Goal: Information Seeking & Learning: Learn about a topic

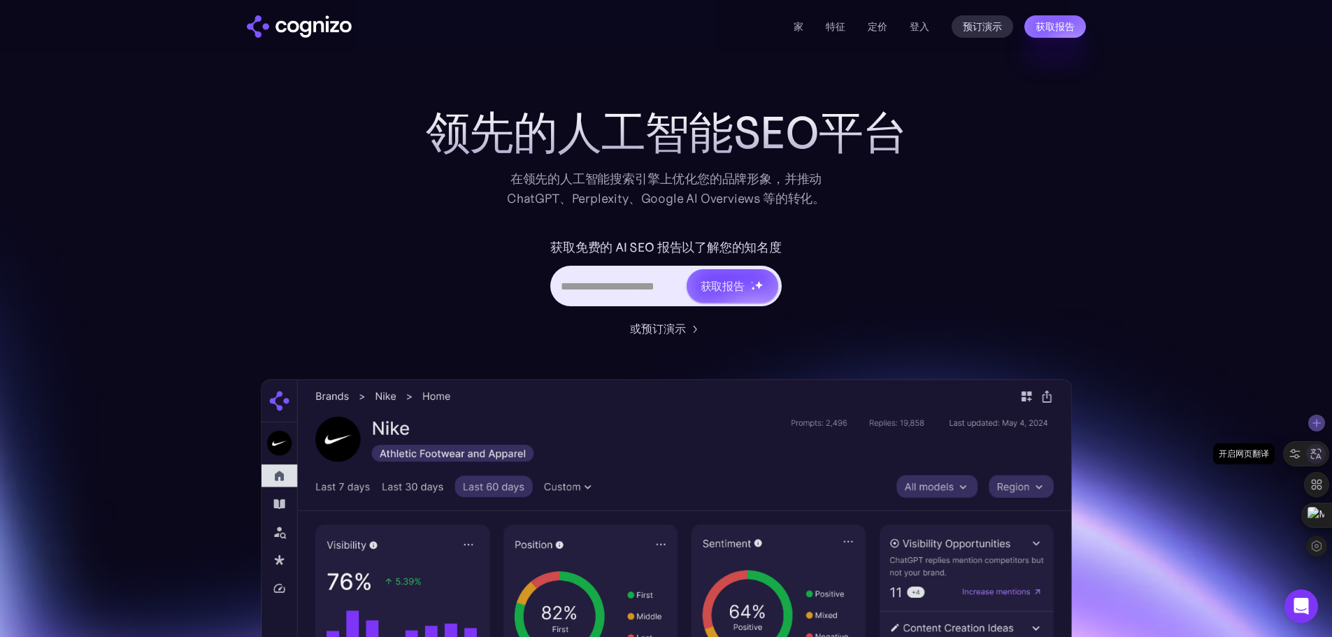
click at [1316, 457] on icon at bounding box center [1316, 454] width 13 height 13
click at [1319, 455] on icon at bounding box center [1316, 453] width 21 height 21
click at [1051, 247] on div "领先的人工智能SEO平台 在领先的人工智能搜索引擎上优化您的品牌形象，并推动 ChatGPT、Perplexity、Google AI Overviews 等…" at bounding box center [666, 536] width 811 height 857
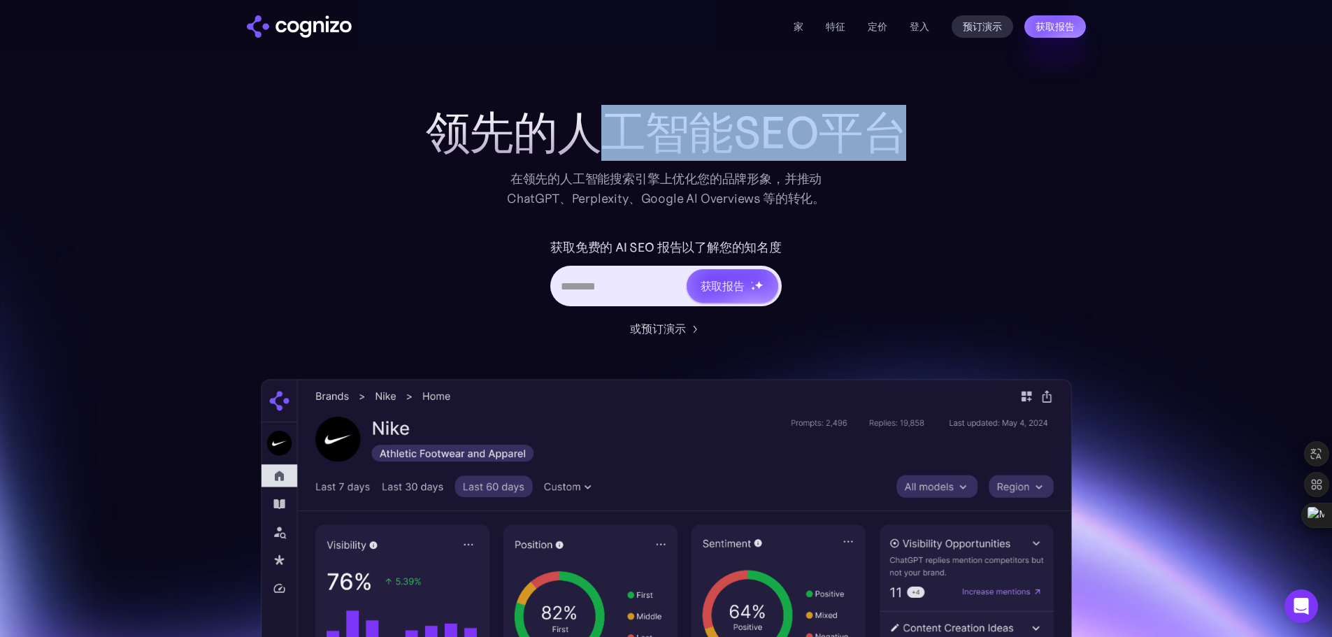
drag, startPoint x: 588, startPoint y: 129, endPoint x: 973, endPoint y: 141, distance: 384.8
click at [946, 137] on div "领先的人工智能SEO平台 在领先的人工智能搜索引擎上优化您的品牌形象，并推动 ChatGPT、Perplexity、Google AI Overviews 等…" at bounding box center [667, 158] width 560 height 101
click at [1120, 148] on section "领先的人工智能SEO平台 在领先的人工智能搜索引擎上优化您的品牌形象，并推动 ChatGPT、Perplexity、Google AI Overviews 等…" at bounding box center [666, 536] width 1332 height 857
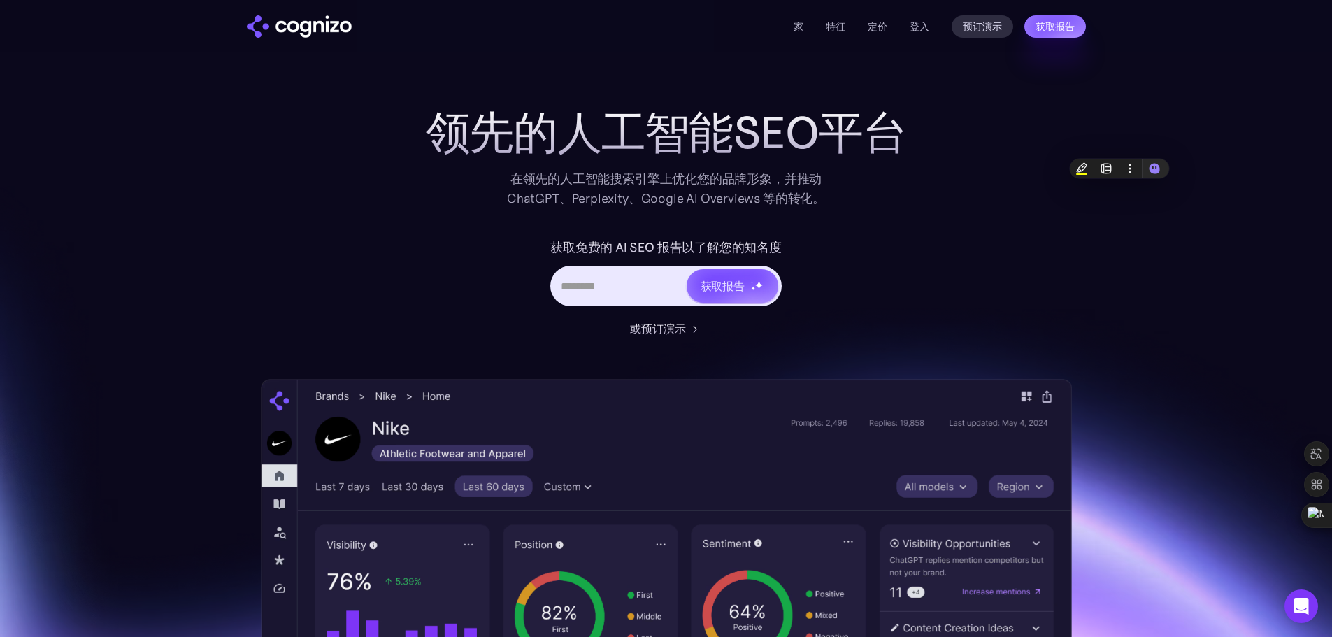
click at [972, 229] on div "领先的人工智能SEO平台 在领先的人工智能搜索引擎上优化您的品牌形象，并推动 ChatGPT、Perplexity、Google AI Overviews 等…" at bounding box center [666, 536] width 811 height 857
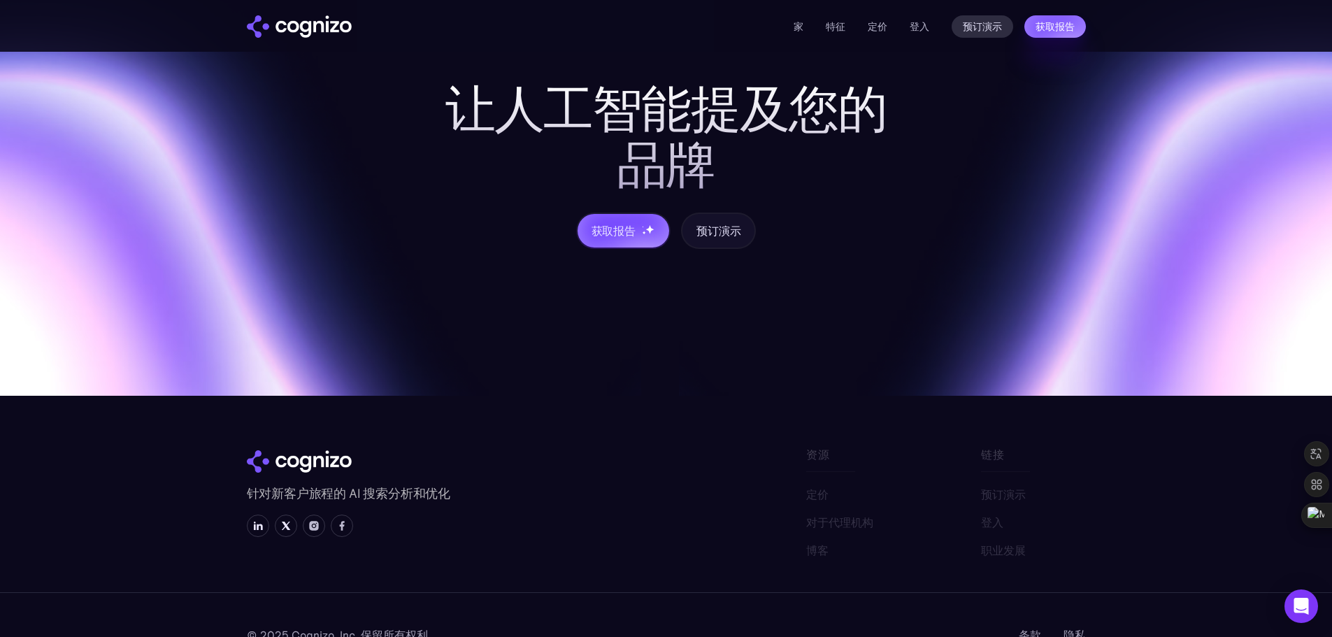
scroll to position [5446, 0]
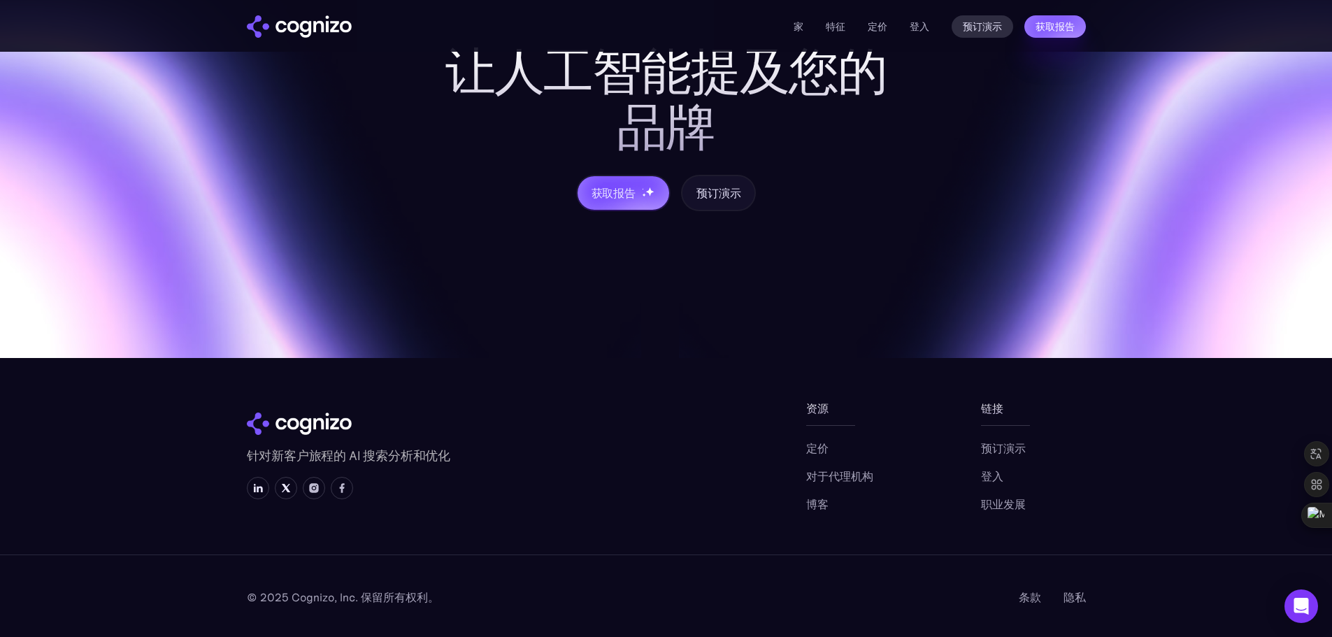
drag, startPoint x: 812, startPoint y: 442, endPoint x: 782, endPoint y: 374, distance: 74.2
click at [782, 374] on section "让人工智能提及您的品牌 获取报告 预订演示 针对新客户旅程的 AI 搜索分析和优化 资源 定价 对于代理机构 博客 链接 预订演示 登入 职业发展 © 202…" at bounding box center [666, 241] width 1332 height 792
drag, startPoint x: 820, startPoint y: 443, endPoint x: 743, endPoint y: 362, distance: 111.3
click at [743, 362] on section "让人工智能提及您的品牌 获取报告 预订演示 针对新客户旅程的 AI 搜索分析和优化 资源 定价 对于代理机构 博客 链接 预订演示 登入 职业发展 © 202…" at bounding box center [666, 241] width 1332 height 792
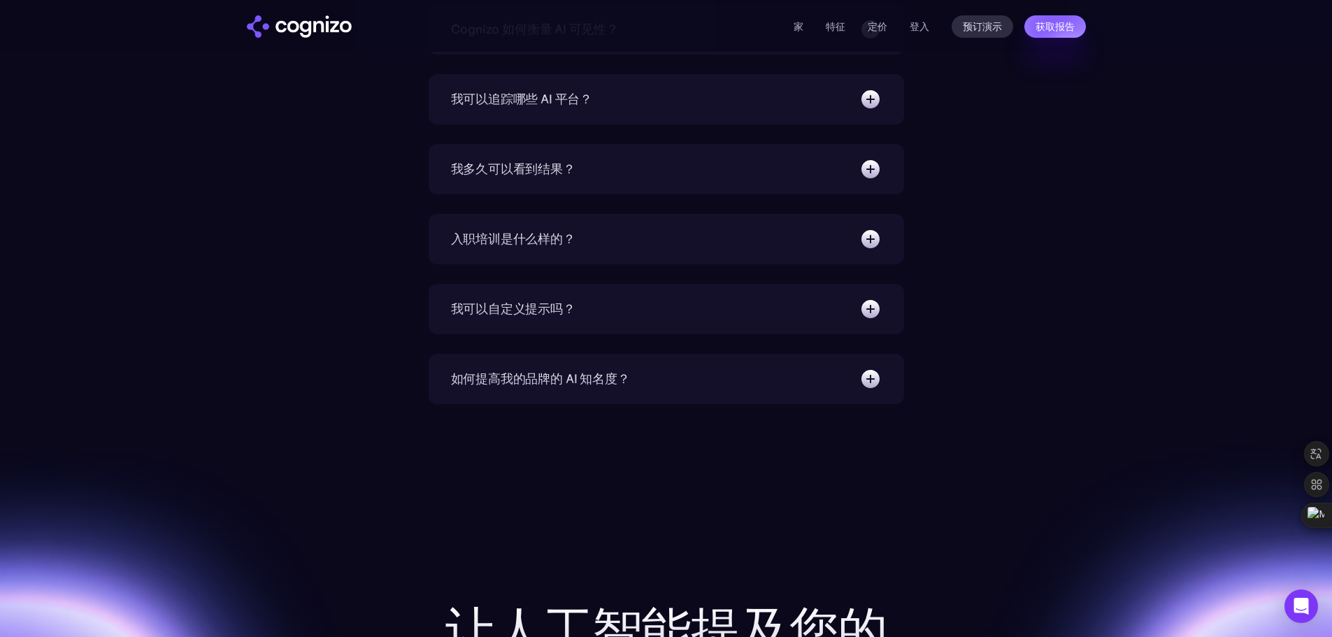
scroll to position [4327, 0]
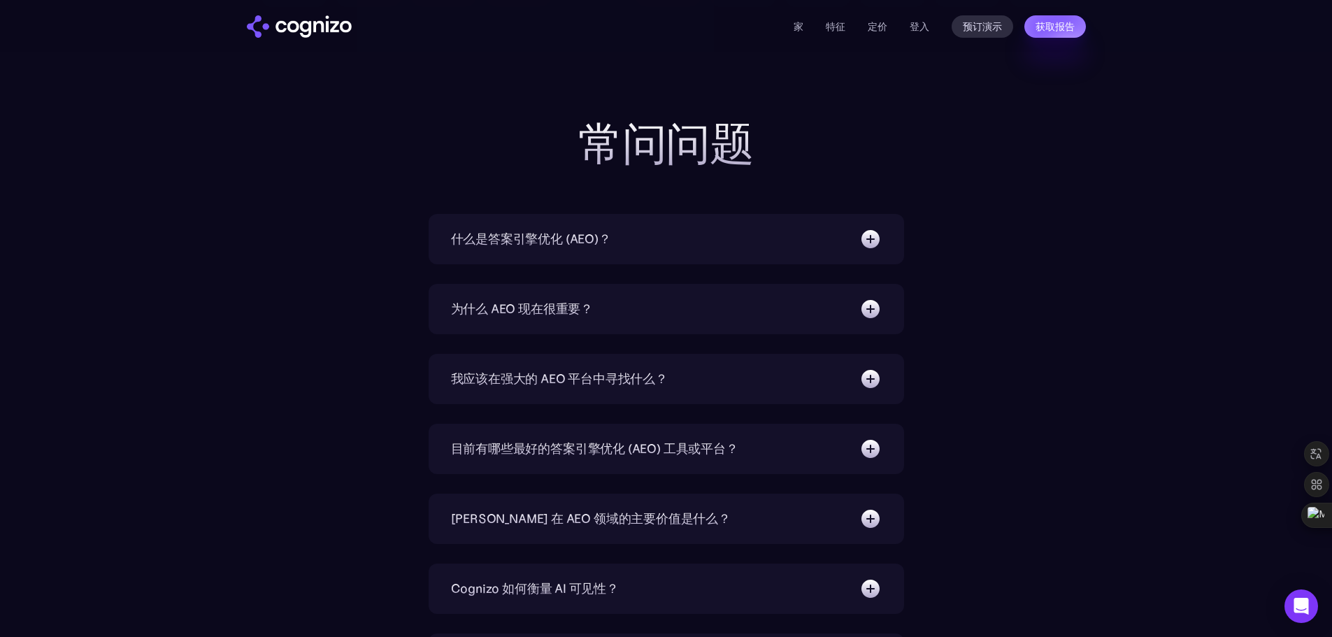
click at [878, 235] on img at bounding box center [871, 239] width 22 height 22
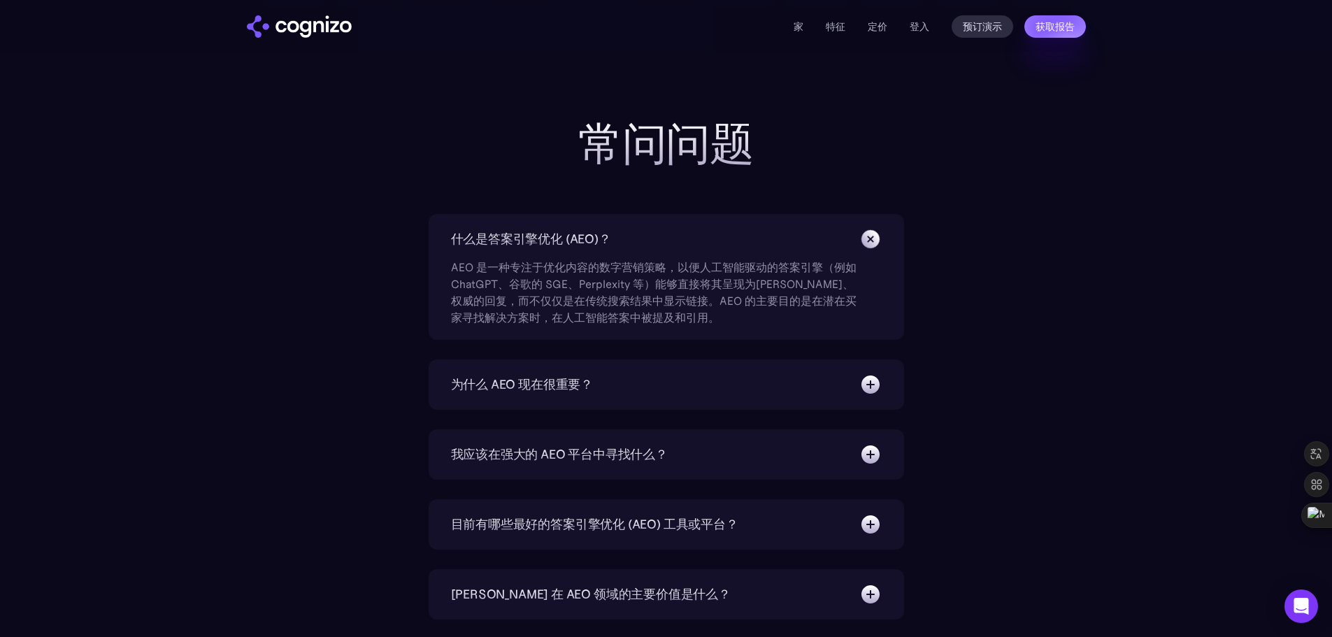
click at [870, 382] on img at bounding box center [871, 384] width 22 height 22
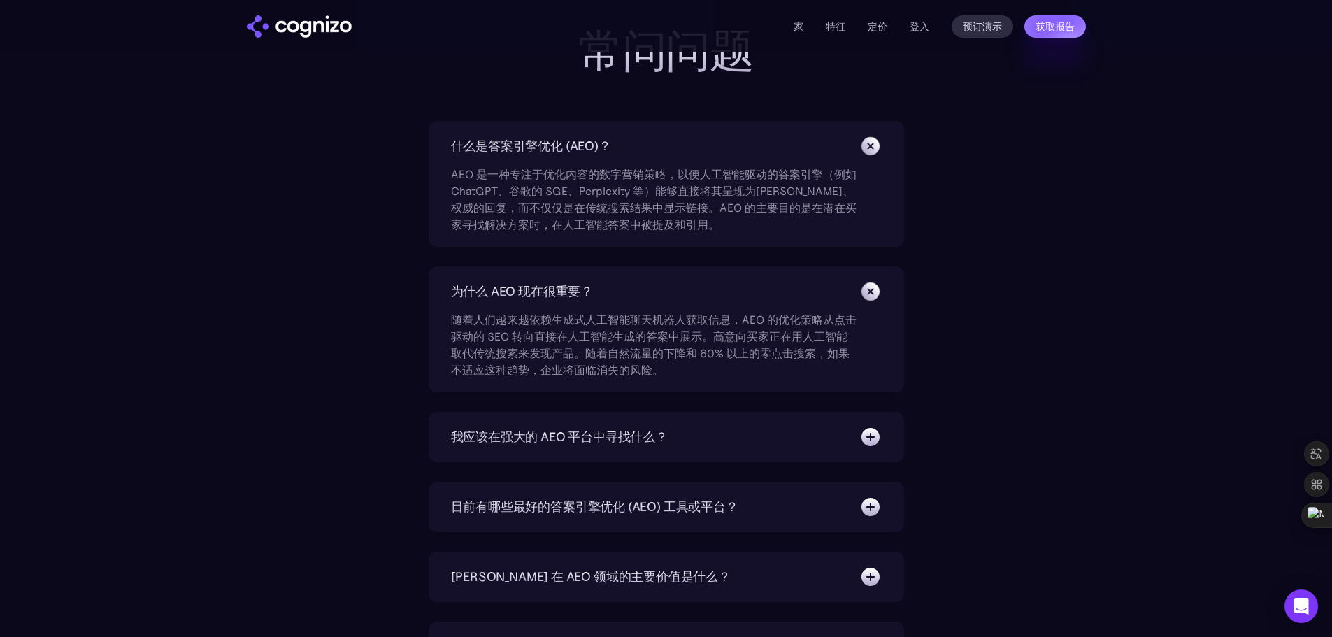
scroll to position [4514, 0]
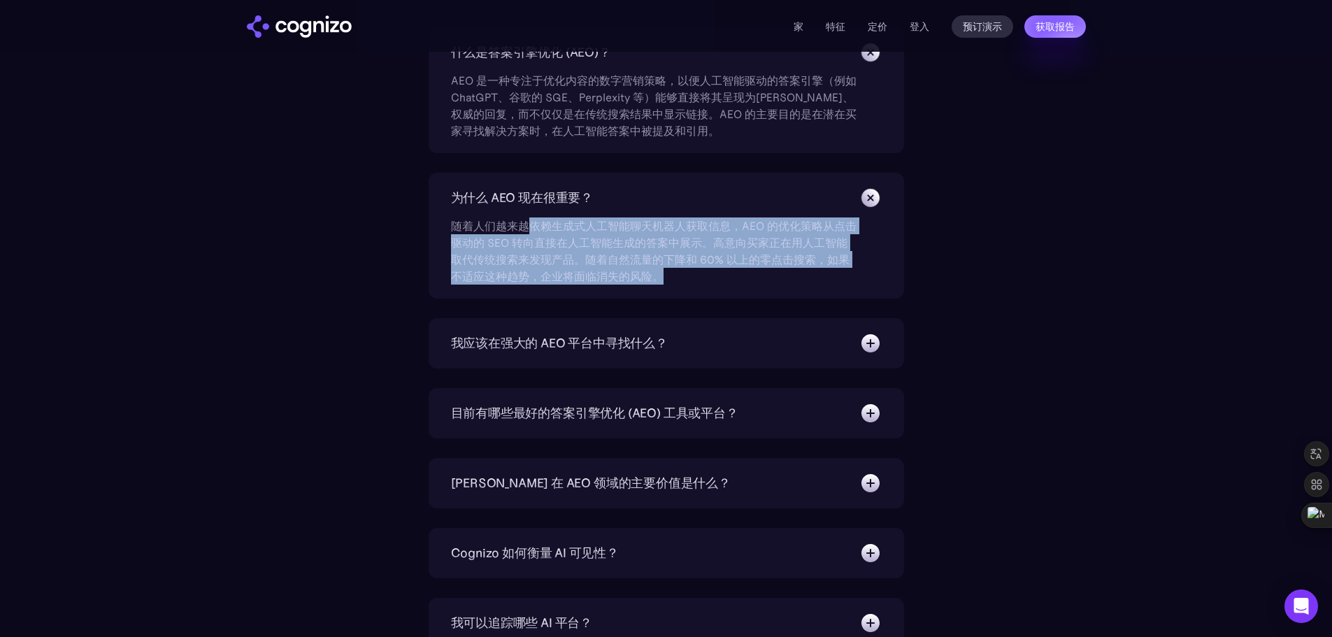
drag, startPoint x: 529, startPoint y: 224, endPoint x: 789, endPoint y: 273, distance: 264.9
click at [789, 273] on div "随着人们越来越依赖生成式人工智能聊天机器人获取信息，AEO 的优化策略从点击驱动的 SEO 转向直接在人工智能生成的答案中展示。高意向买家正在用人工智能取代传…" at bounding box center [654, 247] width 406 height 76
click at [1009, 273] on div "什么是答案引擎优化 (AEO)？ AEO 是一种专注于优化内容的数字营销策略，以便人工智能驱动的答案引擎（例如 ChatGPT、谷歌的 SGE、Perplex…" at bounding box center [666, 477] width 811 height 901
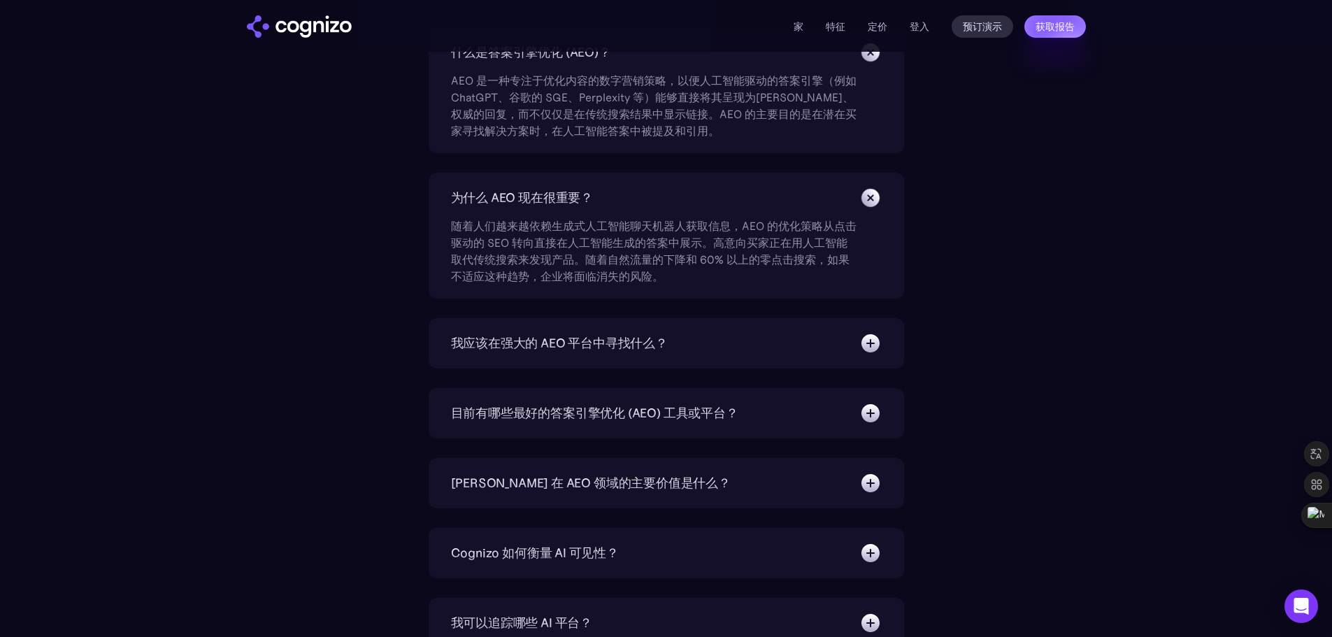
scroll to position [4700, 0]
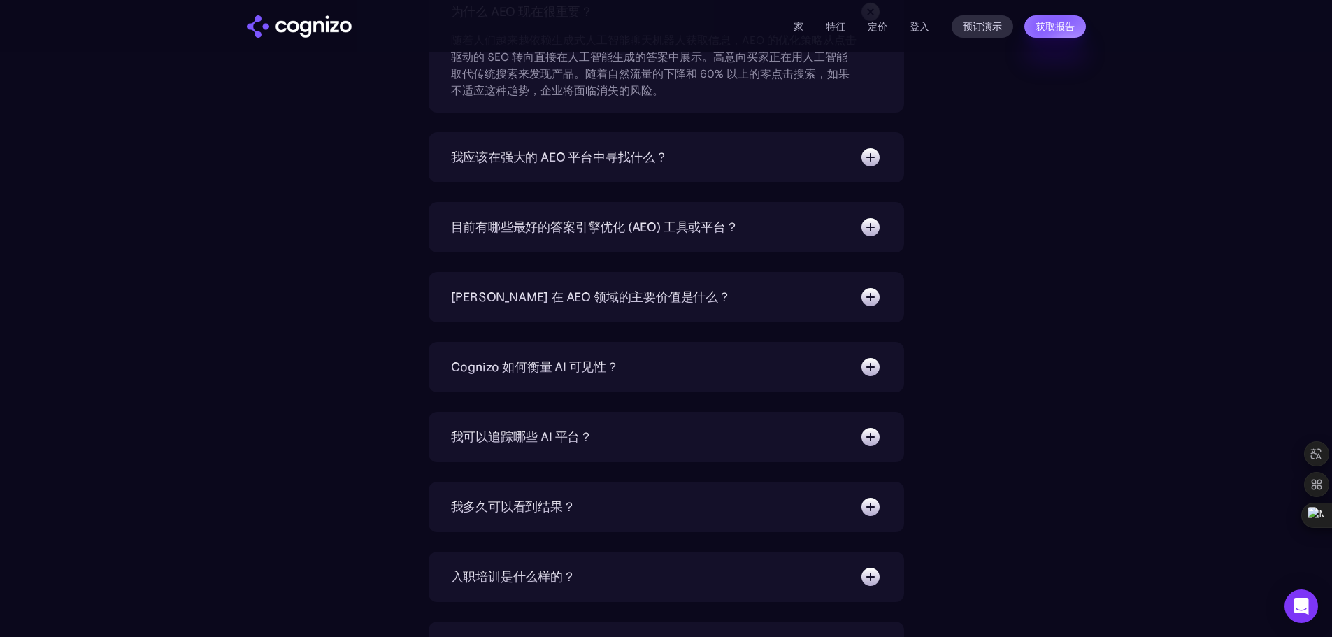
click at [873, 164] on img at bounding box center [871, 157] width 22 height 22
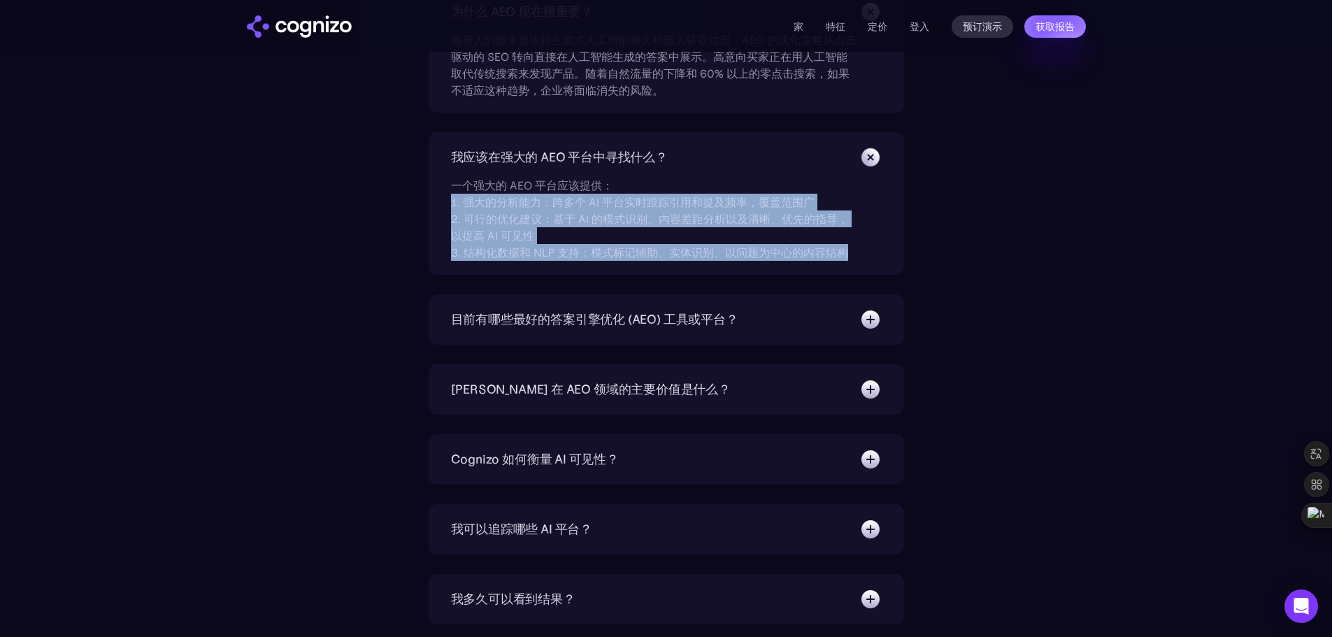
drag, startPoint x: 448, startPoint y: 200, endPoint x: 930, endPoint y: 258, distance: 486.1
click at [881, 260] on div "我应该在强大的 AEO 平台中寻找什么？ 一个强大的 AEO 平台应该提供： 1. 强大的分析能力：跨多个 AI 平台实时跟踪引用和提及频率，覆盖范围广 2.…" at bounding box center [667, 203] width 476 height 143
click at [975, 255] on div "什么是答案引擎优化 (AEO)？ AEO 是一种专注于优化内容的数字营销策略，以便人工智能驱动的答案引擎（例如 ChatGPT、谷歌的 SGE、Perplex…" at bounding box center [666, 337] width 811 height 993
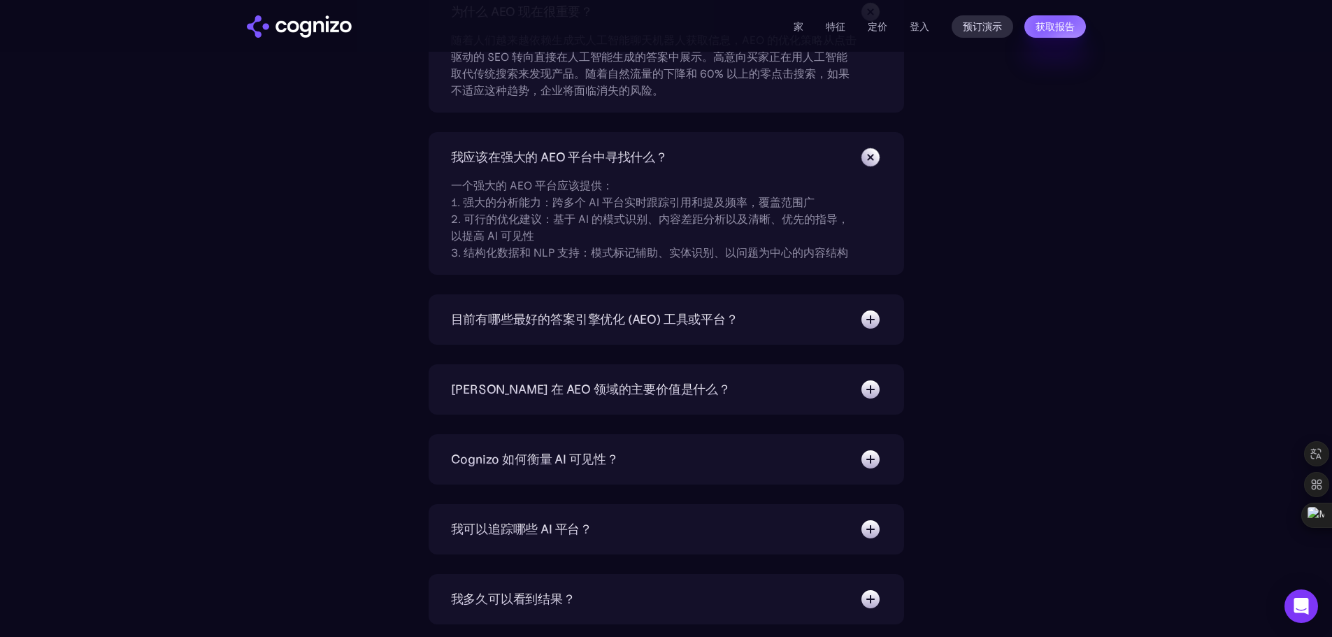
click at [867, 311] on img at bounding box center [871, 319] width 22 height 22
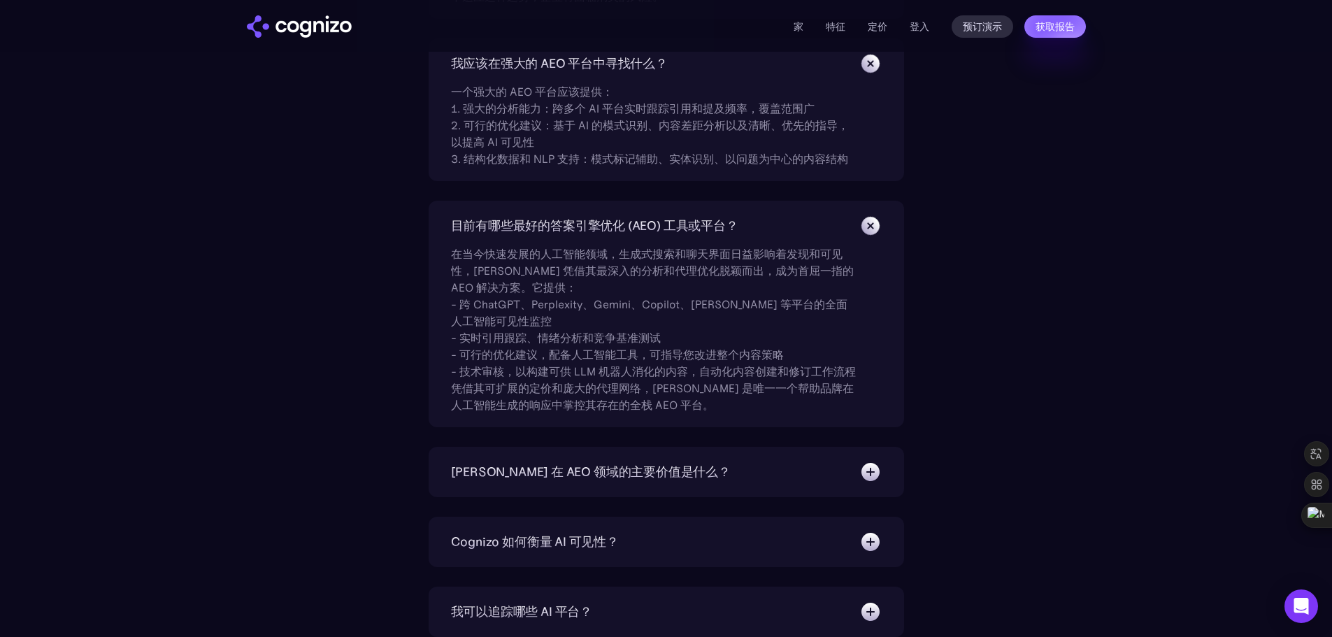
scroll to position [4887, 0]
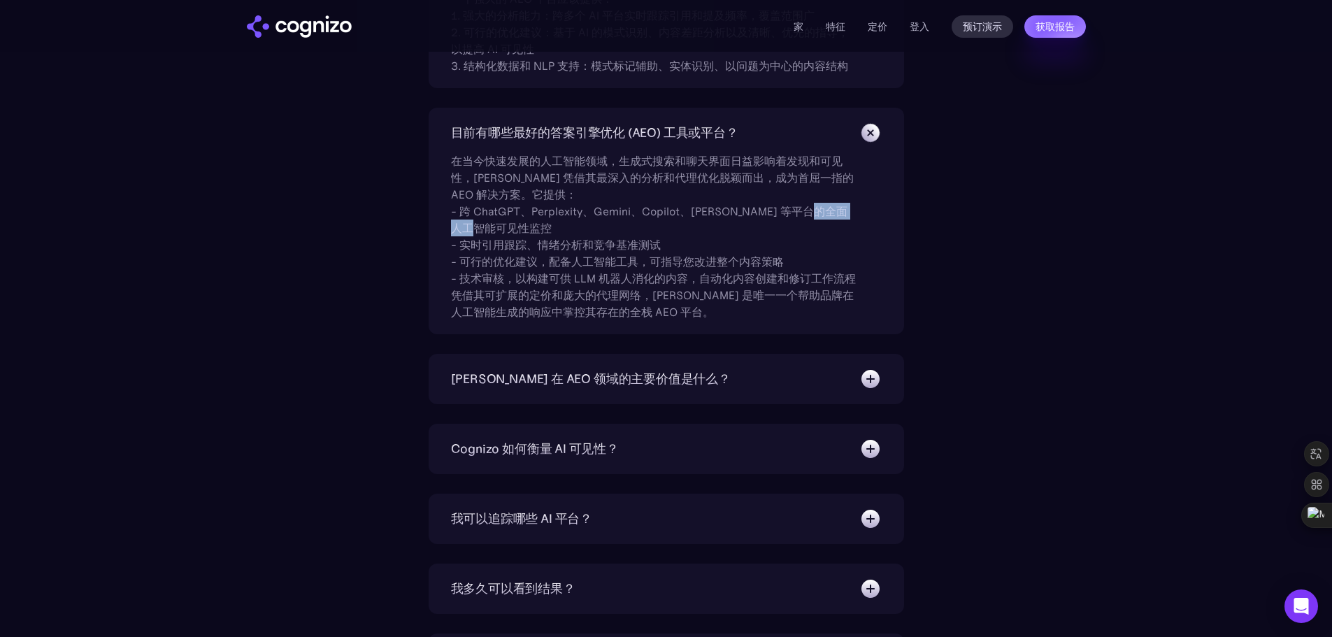
drag, startPoint x: 841, startPoint y: 215, endPoint x: 834, endPoint y: 229, distance: 15.0
click at [834, 229] on div "在当今快速发展的人工智能领域，生成式搜索和聊天界面日益影响着发现和可见性，Cognizo 凭借其最深入的分析和代理优化脱颖而出，成为首屈一指的 AEO 解决方…" at bounding box center [654, 232] width 406 height 176
click at [760, 221] on div "在当今快速发展的人工智能领域，生成式搜索和聊天界面日益影响着发现和可见性，Cognizo 凭借其最深入的分析和代理优化脱颖而出，成为首屈一指的 AEO 解决方…" at bounding box center [654, 232] width 406 height 176
click at [1019, 277] on div "什么是答案引擎优化 (AEO)？ AEO 是一种专注于优化内容的数字营销策略，以便人工智能驱动的答案引擎（例如 ChatGPT、谷歌的 SGE、Perplex…" at bounding box center [666, 238] width 811 height 1169
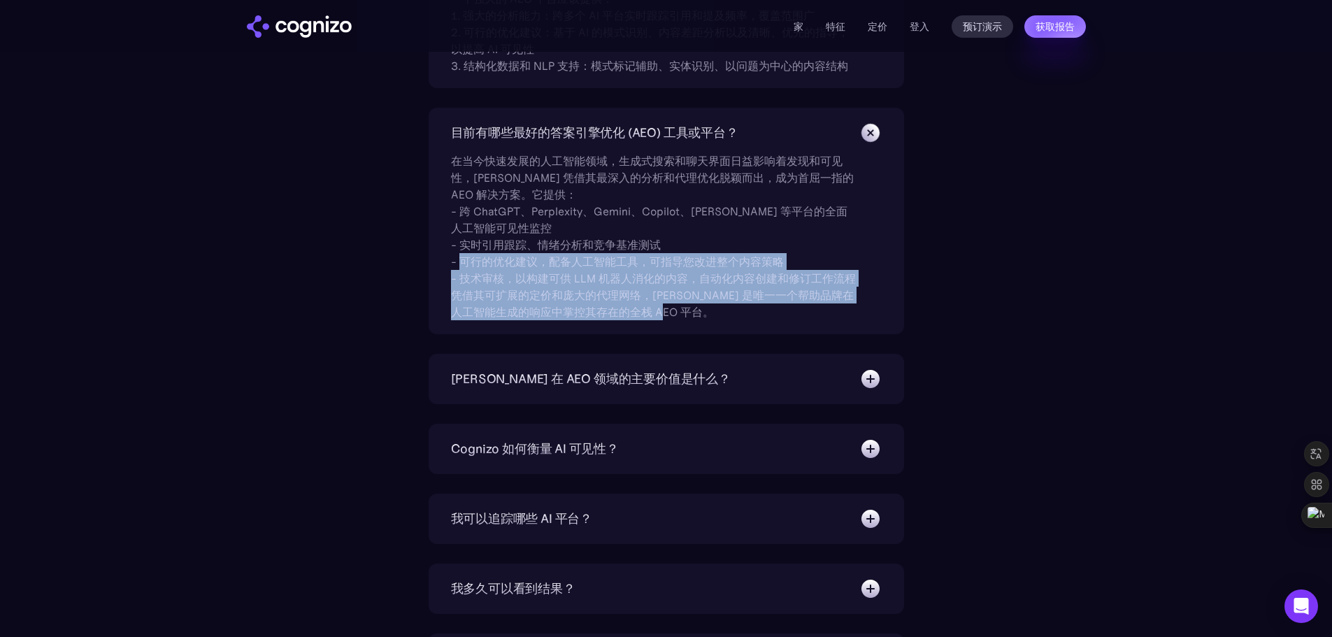
drag, startPoint x: 462, startPoint y: 262, endPoint x: 726, endPoint y: 320, distance: 270.7
click at [726, 320] on div "在当今快速发展的人工智能领域，生成式搜索和聊天界面日益影响着发现和可见性，Cognizo 凭借其最深入的分析和代理优化脱颖而出，成为首屈一指的 AEO 解决方…" at bounding box center [654, 232] width 406 height 176
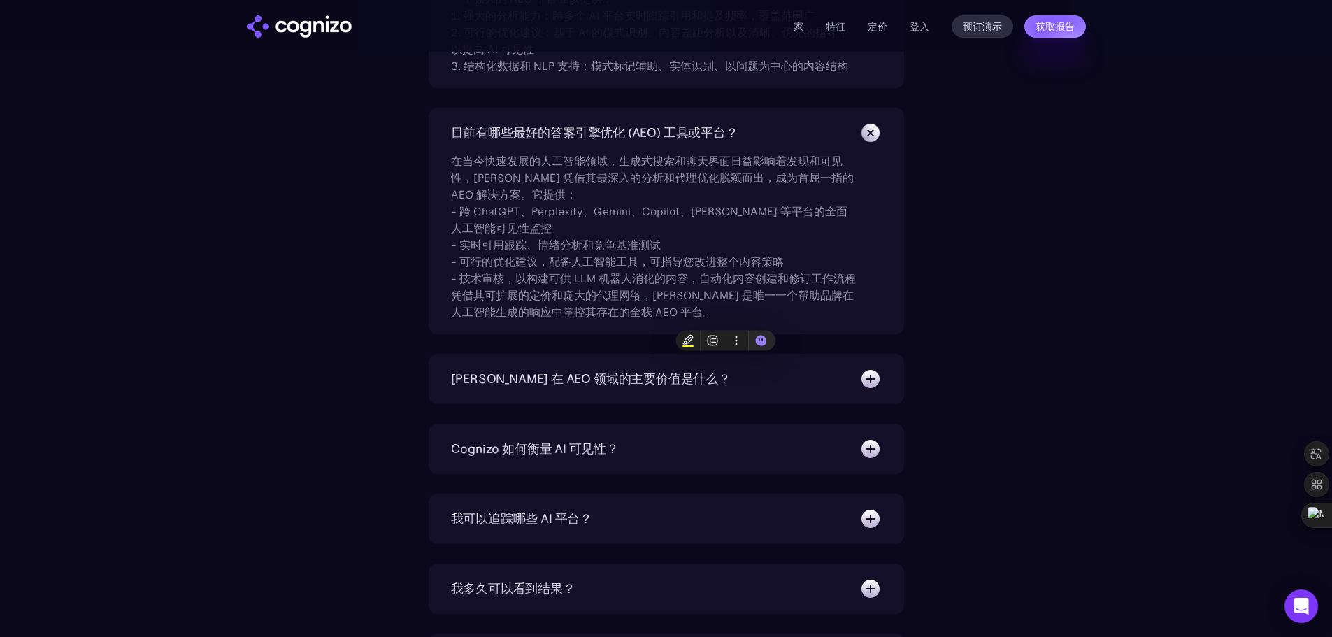
click at [1027, 250] on div "什么是答案引擎优化 (AEO)？ AEO 是一种专注于优化内容的数字营销策略，以便人工智能驱动的答案引擎（例如 ChatGPT、谷歌的 SGE、Perplex…" at bounding box center [666, 238] width 811 height 1169
click at [876, 377] on img at bounding box center [871, 379] width 22 height 22
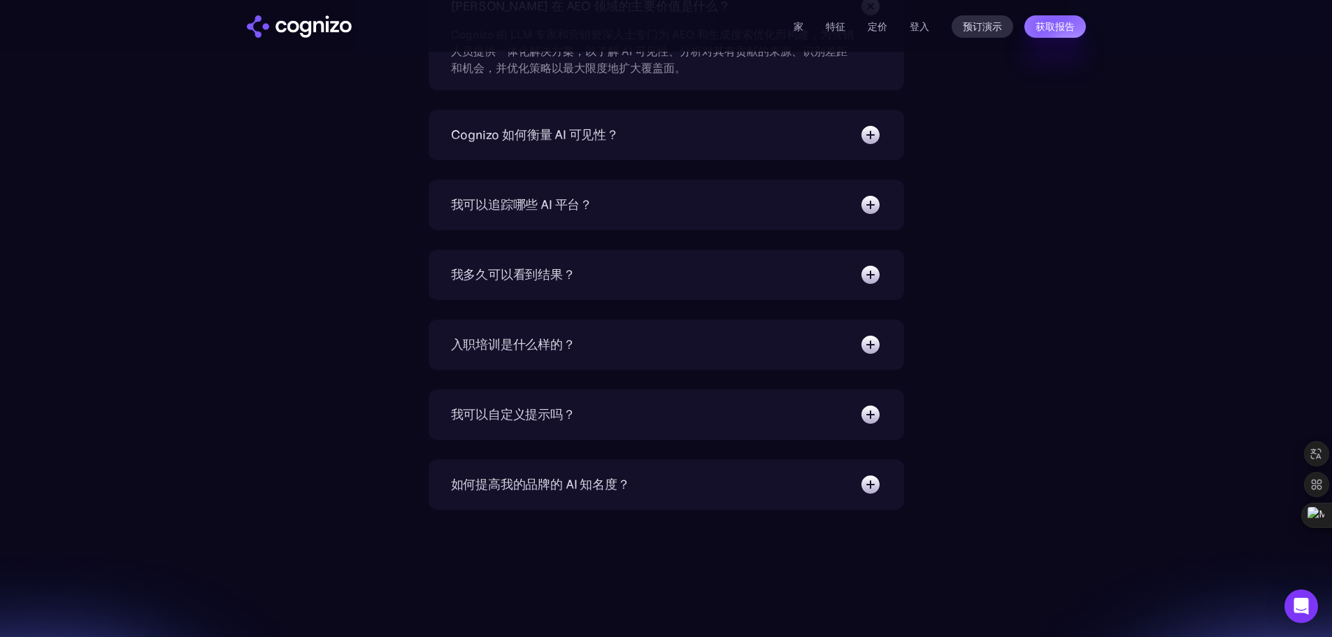
scroll to position [5353, 0]
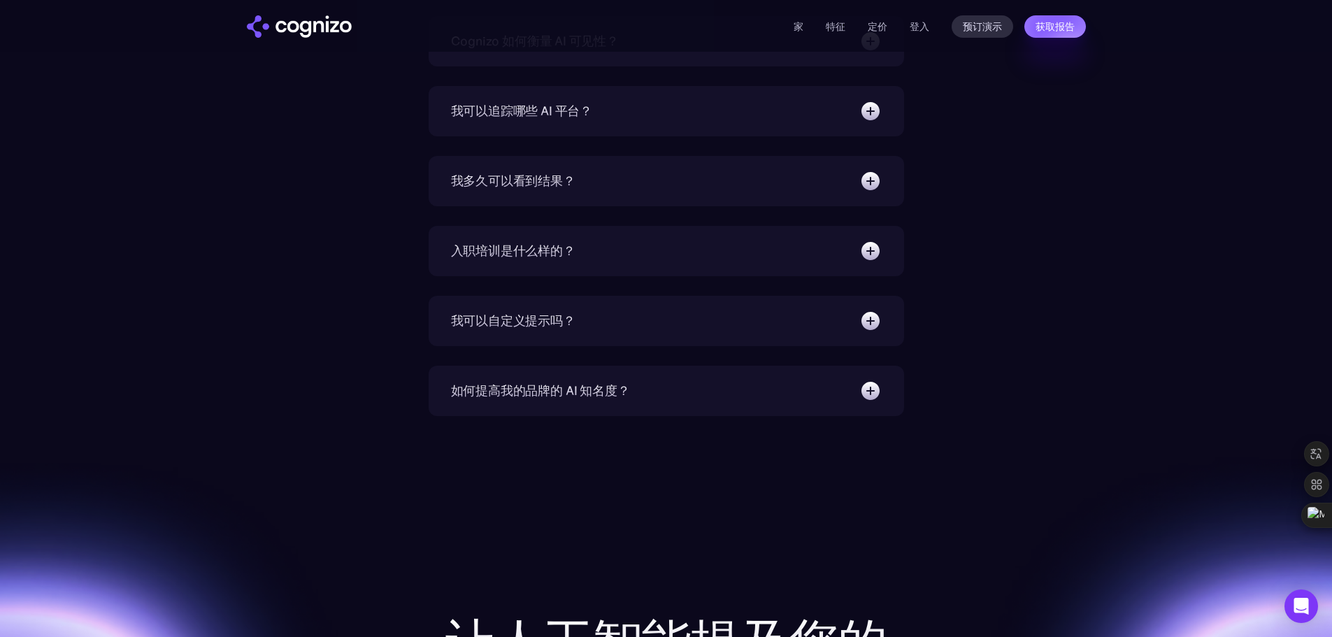
click at [870, 319] on img at bounding box center [871, 321] width 22 height 22
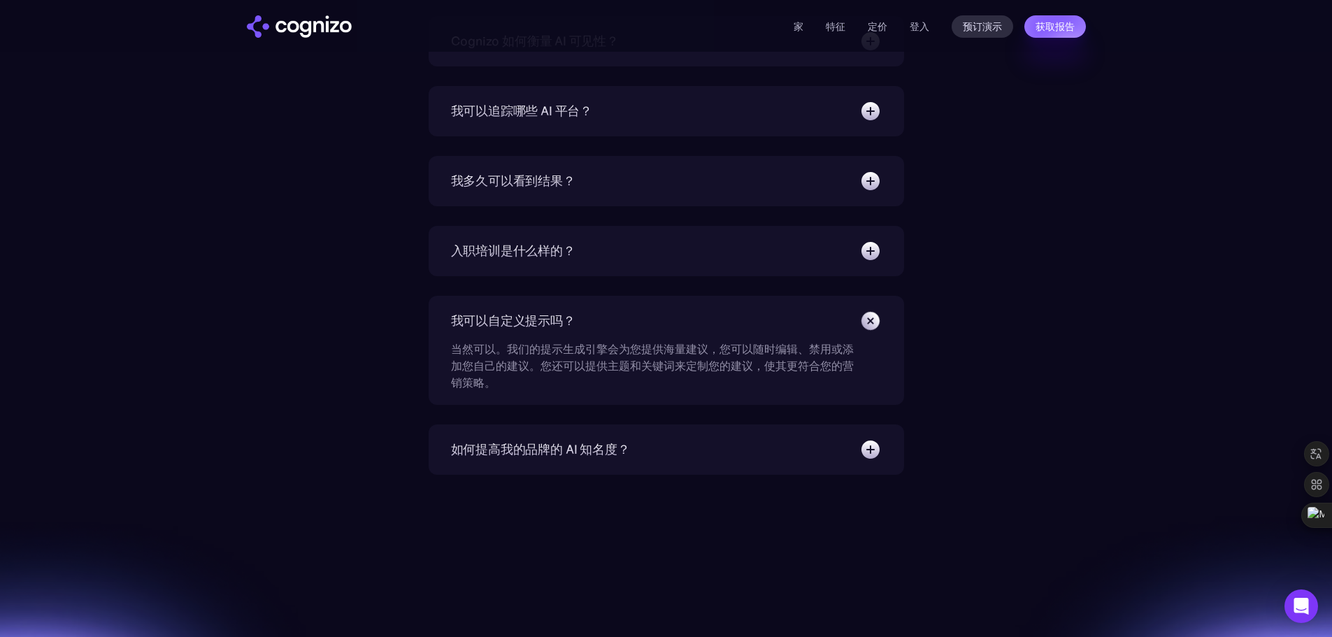
click at [867, 248] on img at bounding box center [871, 251] width 22 height 22
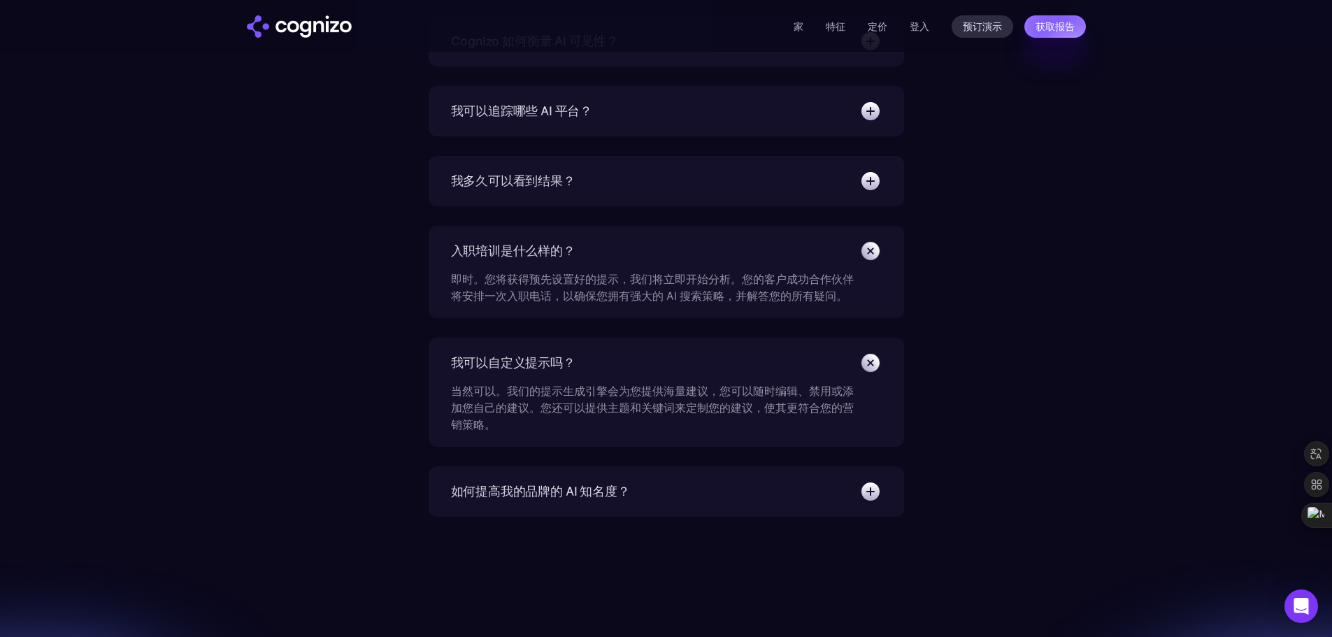
scroll to position [5446, 0]
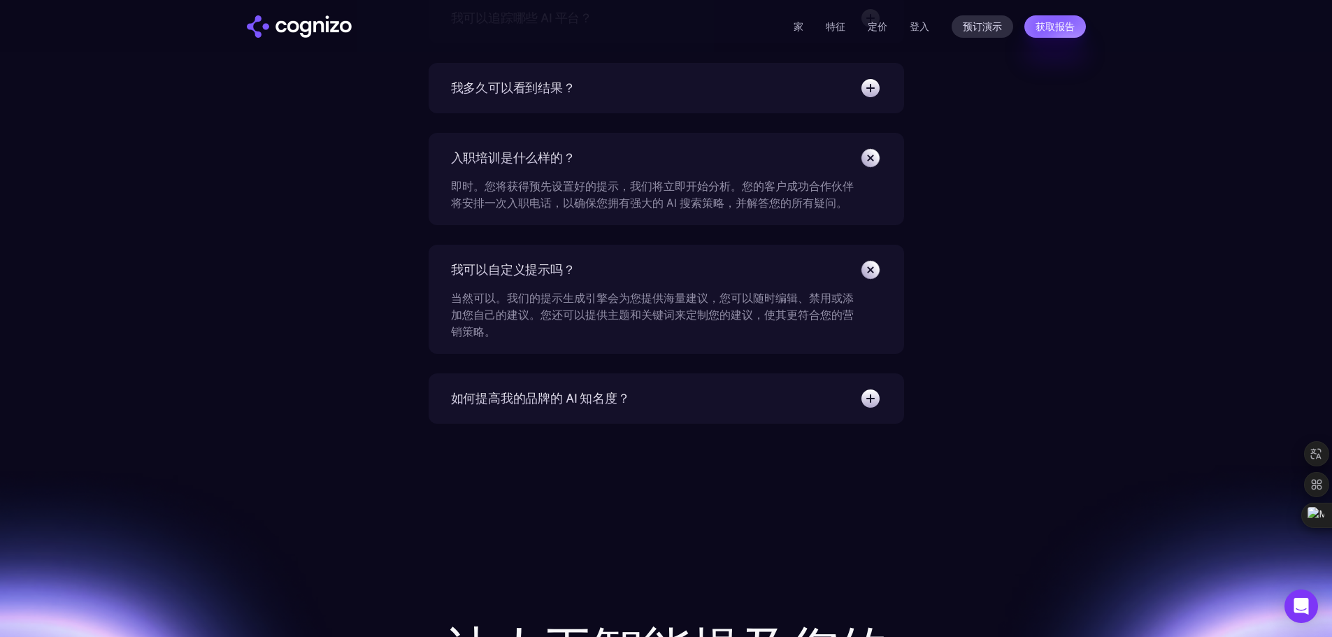
click at [868, 396] on img at bounding box center [871, 398] width 22 height 22
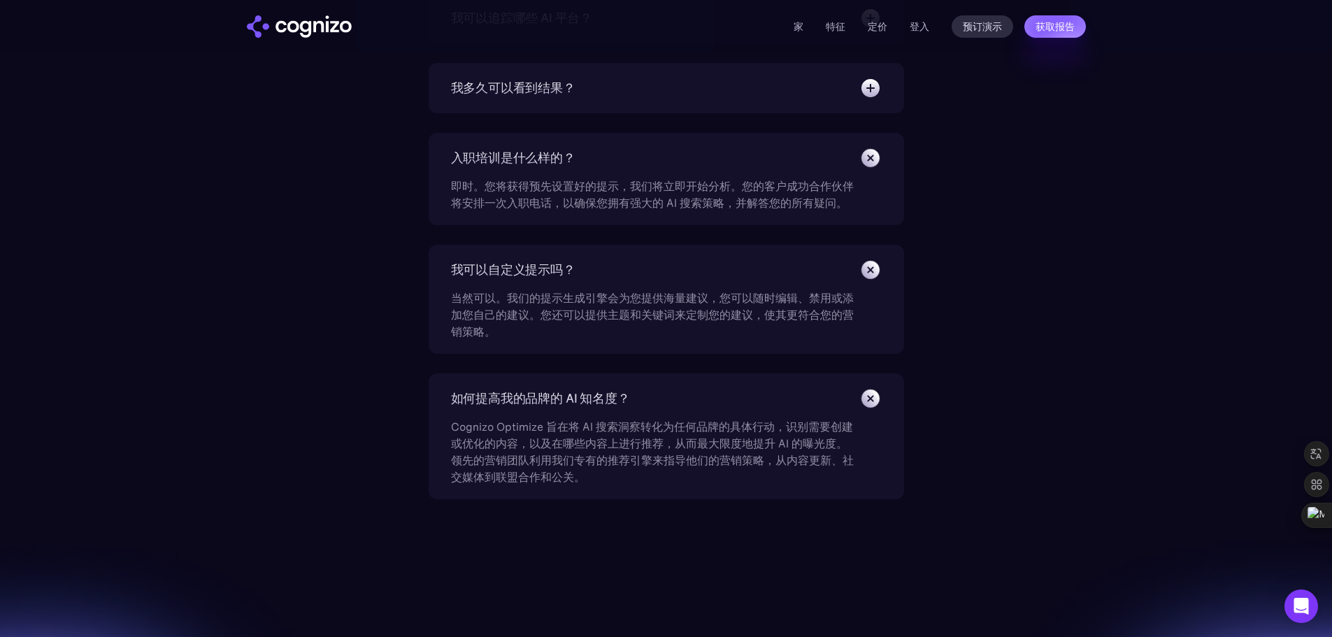
scroll to position [5353, 0]
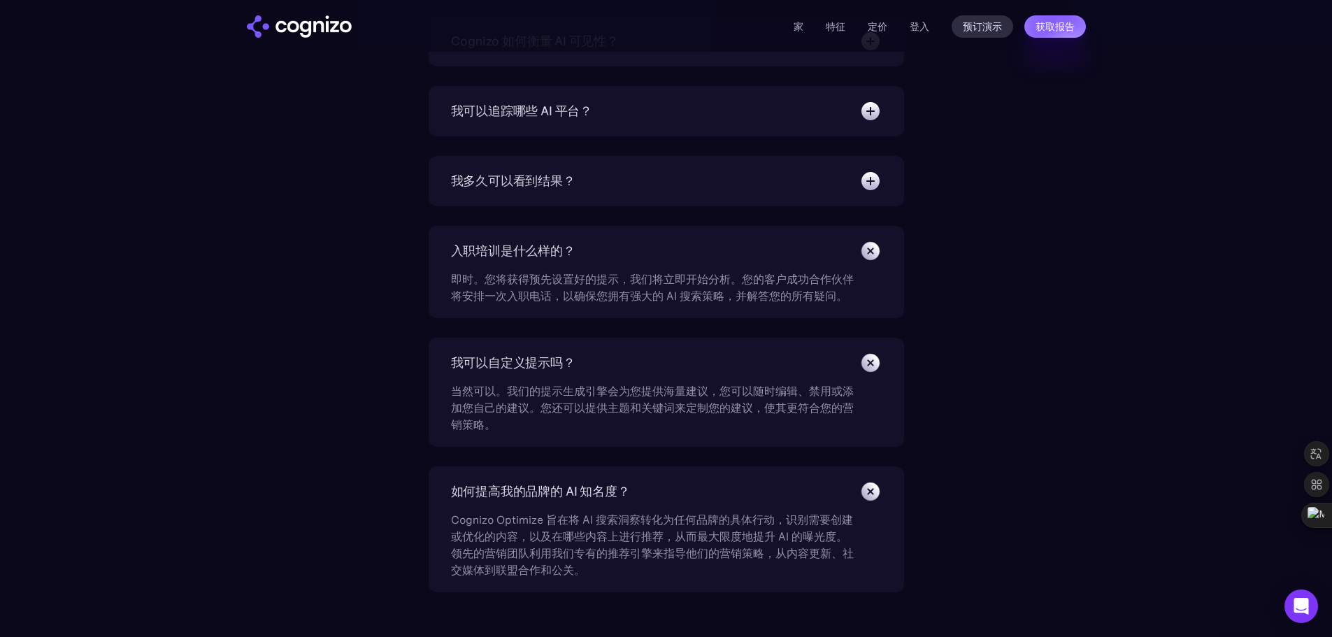
click at [886, 180] on div "我多久可以看到结果？ 我们的目标是在 6 周内实现曝光度的大幅提升。与 SEO 不同，AEO 无需 3-6 个月即可见效。大多数客户在使用 Cognizo 后…" at bounding box center [667, 181] width 476 height 50
click at [881, 184] on img at bounding box center [871, 181] width 22 height 22
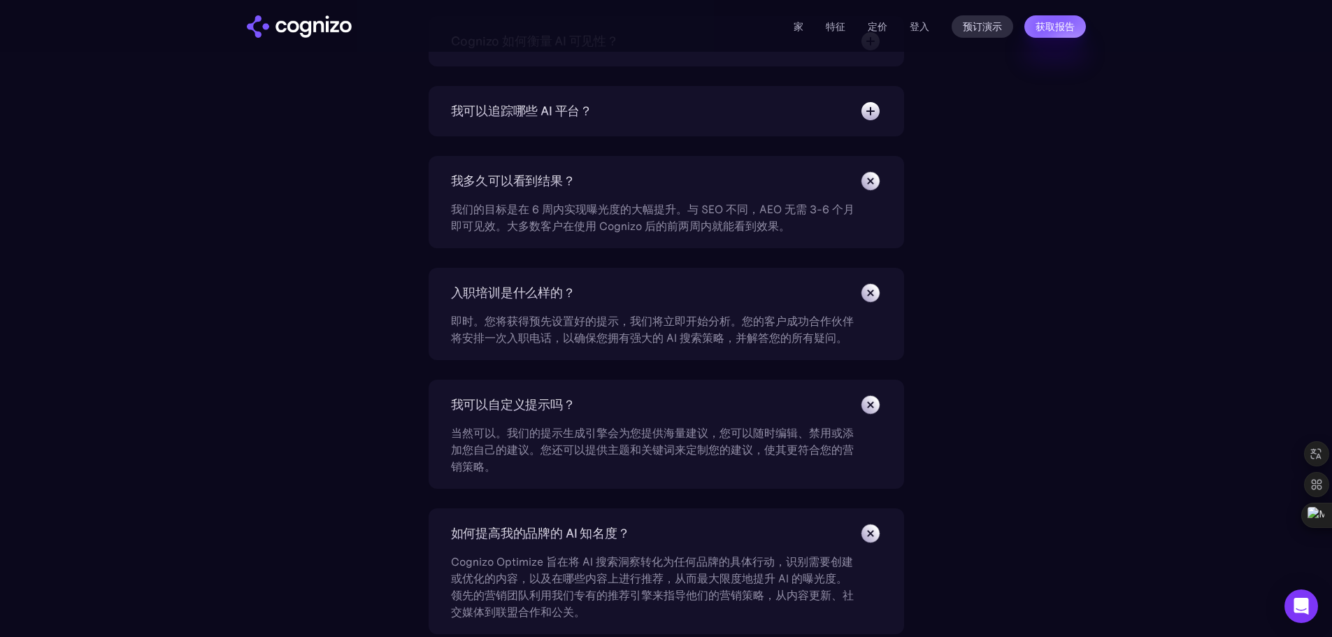
scroll to position [5259, 0]
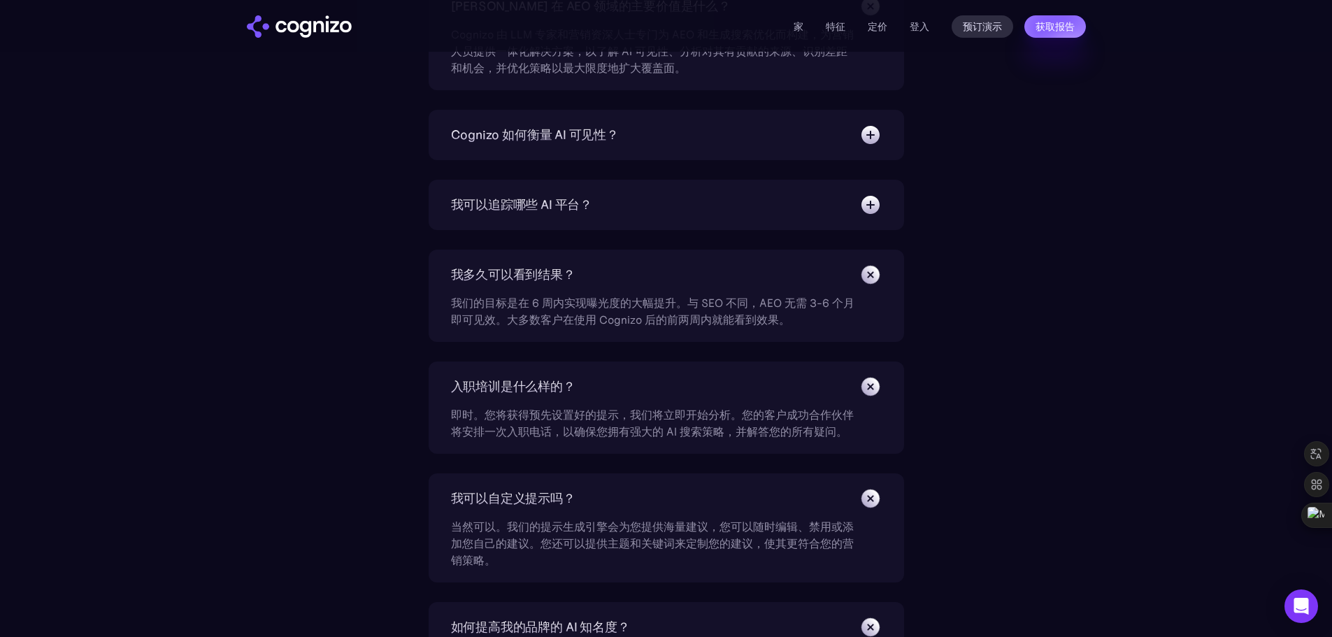
click at [880, 204] on img at bounding box center [871, 205] width 22 height 22
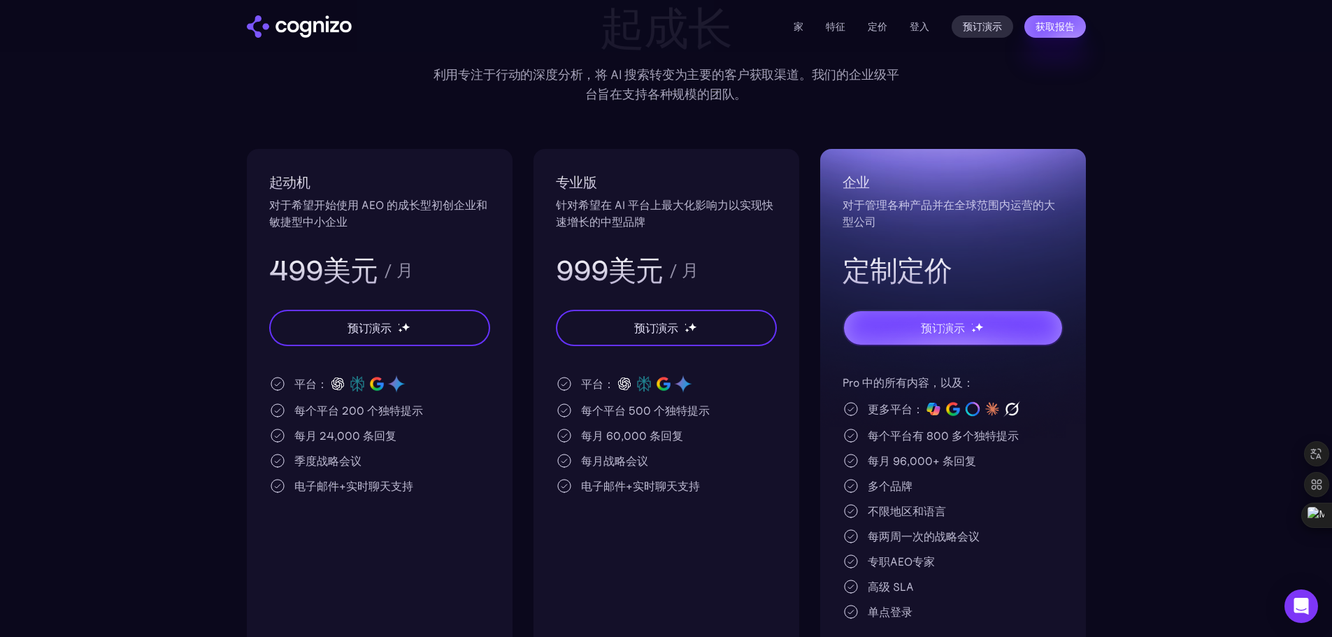
scroll to position [280, 0]
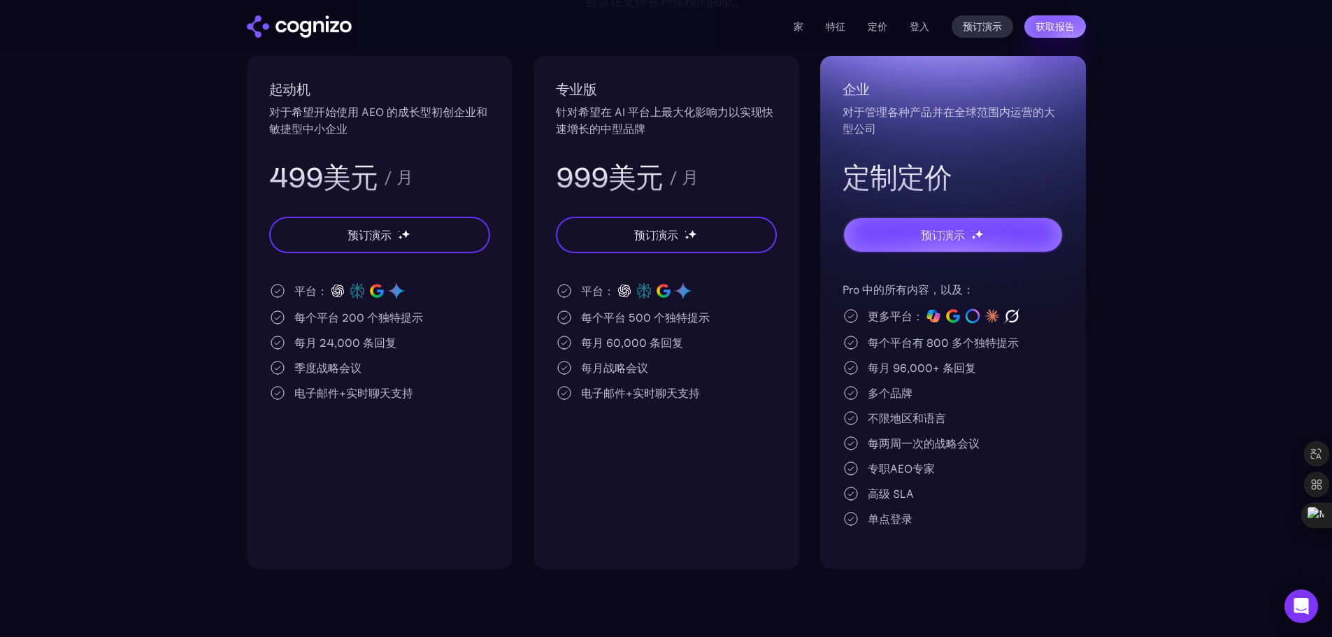
click at [1127, 360] on section "定价 可扩展的计划，与您一起成长 利用专注于行动的深度分析，将 AI 搜索转变为主要的客户获取渠道。我们的企业级平台旨在支持各种规模的团队。 起动机 对于希望…" at bounding box center [666, 198] width 1332 height 741
drag, startPoint x: 923, startPoint y: 345, endPoint x: 1041, endPoint y: 345, distance: 118.2
click at [1018, 346] on div "每个平台有 800 多个独特提示" at bounding box center [953, 342] width 221 height 17
click at [1138, 340] on section "定价 可扩展的计划，与您一起成长 利用专注于行动的深度分析，将 AI 搜索转变为主要的客户获取渠道。我们的企业级平台旨在支持各种规模的团队。 起动机 对于希望…" at bounding box center [666, 198] width 1332 height 741
drag, startPoint x: 865, startPoint y: 420, endPoint x: 1016, endPoint y: 438, distance: 152.2
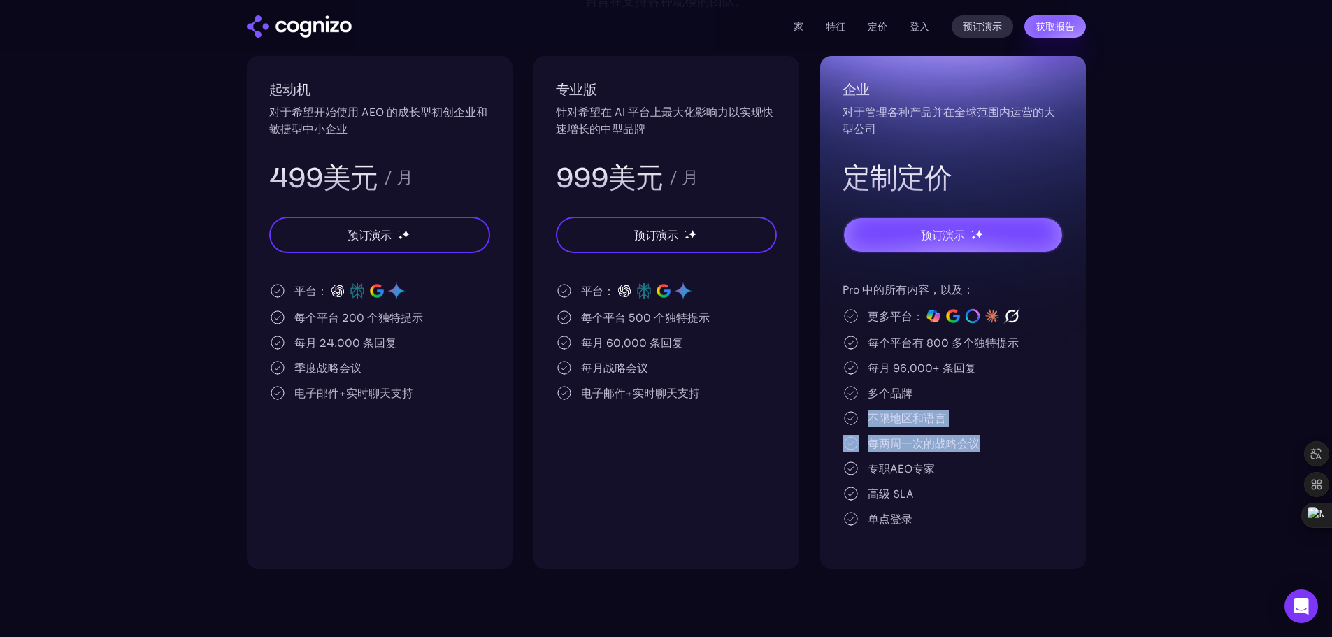
click at [997, 447] on div "Pro 中的所有内容，以及： 更多平台： 每个平台有 800 多个独特提示 每月 96,000+ 条回复 多个品牌 不限地区和语言 每两周一次的战略会议 专职…" at bounding box center [953, 404] width 221 height 246
click at [1035, 417] on div "不限地区和语言" at bounding box center [953, 418] width 221 height 17
drag, startPoint x: 867, startPoint y: 463, endPoint x: 1030, endPoint y: 485, distance: 163.7
click at [1019, 506] on div "Pro 中的所有内容，以及： 更多平台： 每个平台有 800 多个独特提示 每月 96,000+ 条回复 多个品牌 不限地区和语言 每两周一次的战略会议 专职…" at bounding box center [953, 404] width 221 height 246
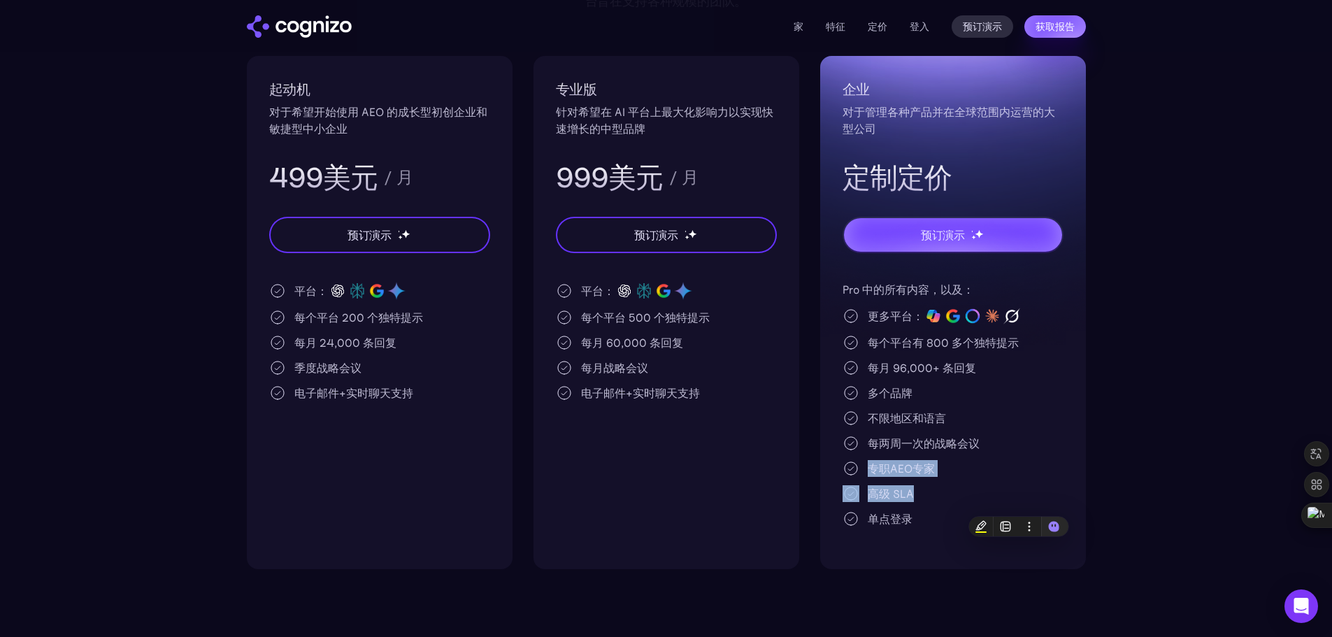
click at [1032, 464] on div "专职AEO专家" at bounding box center [953, 468] width 221 height 17
